Goal: Transaction & Acquisition: Download file/media

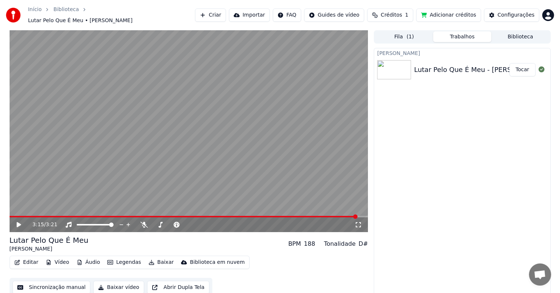
drag, startPoint x: 0, startPoint y: 0, endPoint x: 16, endPoint y: 221, distance: 222.1
click at [16, 221] on icon at bounding box center [23, 224] width 17 height 6
click at [17, 222] on icon at bounding box center [19, 224] width 4 height 5
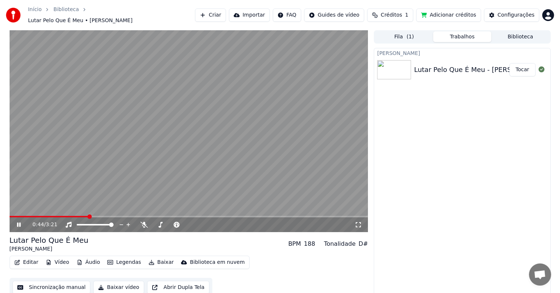
click at [157, 261] on button "Baixar" at bounding box center [161, 262] width 31 height 10
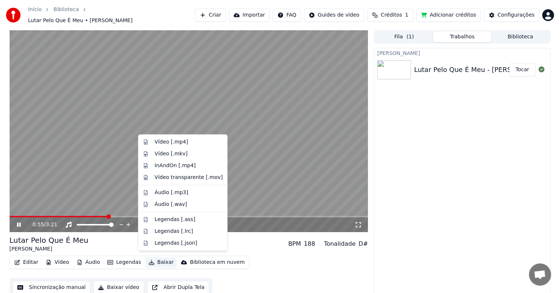
click at [504, 127] on div "Criar Karaokê Lutar Pelo Que É Meu - [PERSON_NAME]. [GEOGRAPHIC_DATA]" at bounding box center [462, 172] width 177 height 249
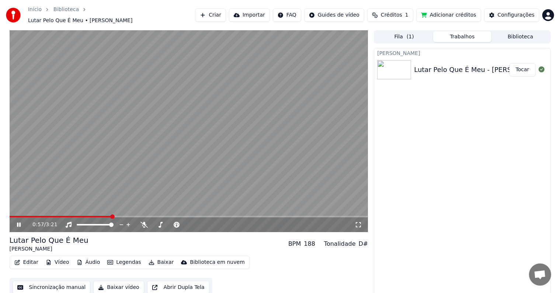
click at [475, 66] on div "Lutar Pelo Que É Meu - [PERSON_NAME]" at bounding box center [480, 69] width 133 height 10
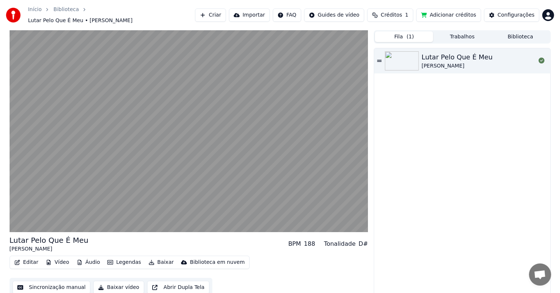
click at [409, 33] on span "( 1 )" at bounding box center [409, 36] width 7 height 7
click at [450, 58] on div "Lutar Pelo Que É Meu" at bounding box center [457, 57] width 71 height 10
click at [519, 33] on button "Biblioteca" at bounding box center [520, 36] width 58 height 11
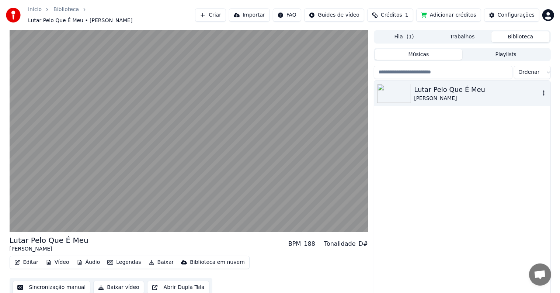
click at [542, 90] on icon "button" at bounding box center [543, 93] width 7 height 6
click at [453, 151] on div "Lutar Pelo Que É Meu [PERSON_NAME]" at bounding box center [462, 190] width 176 height 219
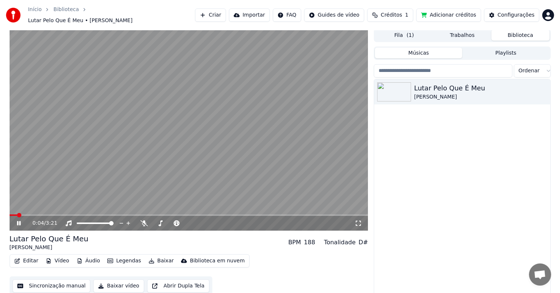
scroll to position [3, 0]
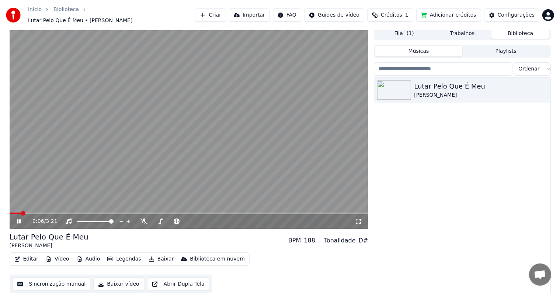
click at [100, 282] on button "Baixar vídeo" at bounding box center [118, 283] width 50 height 13
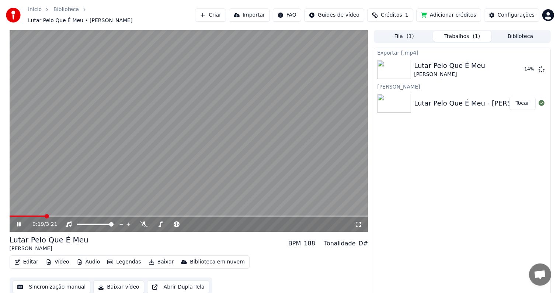
click at [17, 221] on icon at bounding box center [23, 224] width 17 height 6
click at [519, 67] on button "Exibir" at bounding box center [521, 69] width 27 height 13
click at [1, 275] on div "0:20 / 3:21 Lutar Pelo Que É Meu [PERSON_NAME] BPM 188 Tonalidade D# Editar Víd…" at bounding box center [280, 163] width 560 height 266
click at [522, 34] on button "Biblioteca" at bounding box center [520, 36] width 58 height 11
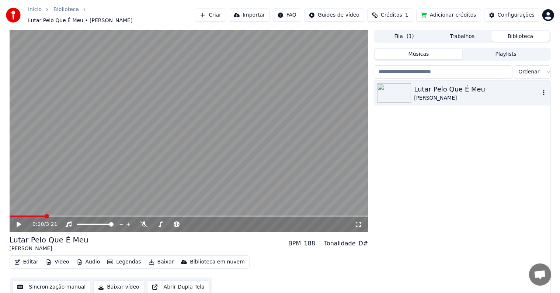
click at [541, 90] on icon "button" at bounding box center [543, 93] width 7 height 6
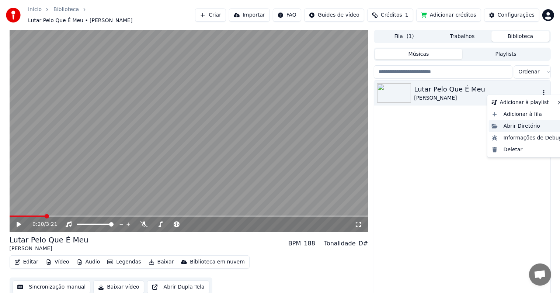
click at [531, 126] on div "Abrir Diretório" at bounding box center [527, 126] width 76 height 12
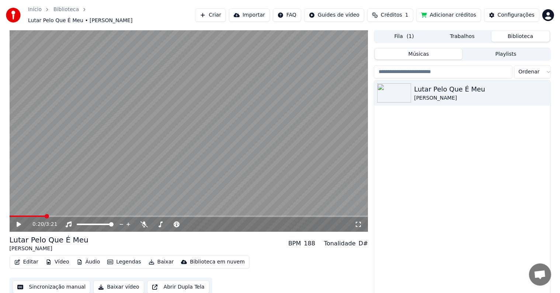
click at [111, 284] on button "Baixar vídeo" at bounding box center [118, 286] width 50 height 13
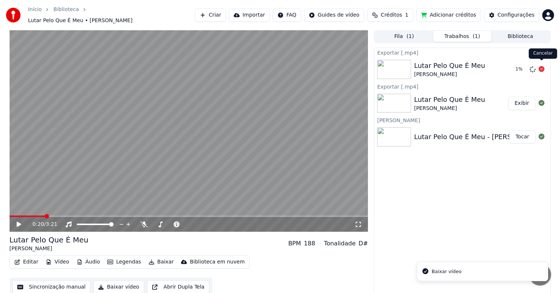
click at [541, 66] on icon at bounding box center [541, 69] width 6 height 6
click at [539, 66] on icon at bounding box center [541, 69] width 6 height 6
click at [540, 66] on icon at bounding box center [541, 69] width 6 height 6
click at [538, 70] on div "Lutar Pelo Que É Meu [PERSON_NAME]" at bounding box center [462, 69] width 176 height 25
click at [539, 66] on icon at bounding box center [541, 69] width 6 height 6
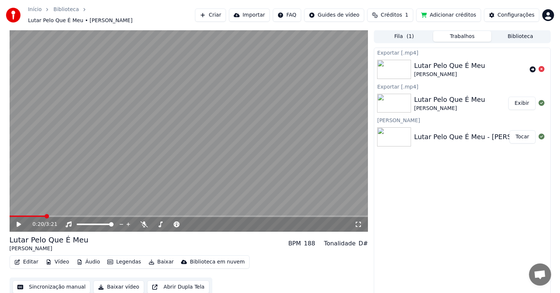
click at [541, 66] on icon at bounding box center [541, 69] width 6 height 6
click at [518, 97] on button "Exibir" at bounding box center [521, 103] width 27 height 13
